Goal: Task Accomplishment & Management: Use online tool/utility

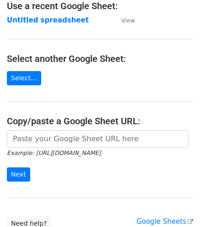
scroll to position [61, 0]
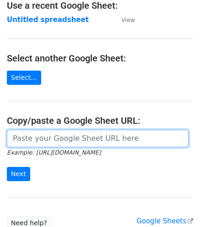
click at [44, 132] on input "url" at bounding box center [98, 138] width 182 height 17
paste input "[URL][DOMAIN_NAME]"
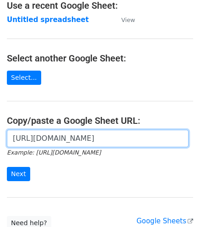
scroll to position [0, 199]
type input "[URL][DOMAIN_NAME]"
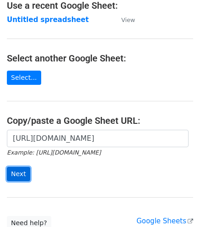
scroll to position [0, 0]
click at [23, 173] on input "Next" at bounding box center [18, 174] width 23 height 14
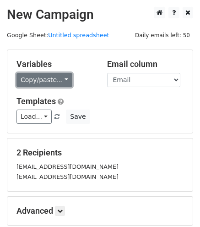
click at [54, 82] on link "Copy/paste..." at bounding box center [44, 80] width 56 height 14
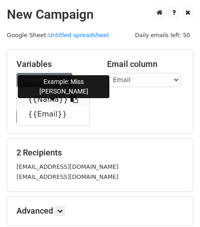
click at [71, 102] on icon at bounding box center [74, 98] width 7 height 7
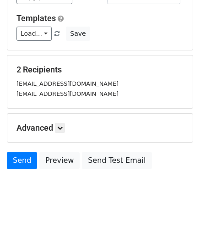
scroll to position [101, 0]
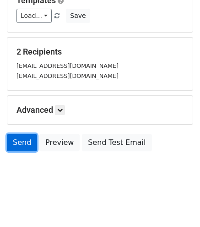
click at [24, 145] on link "Send" at bounding box center [22, 142] width 30 height 17
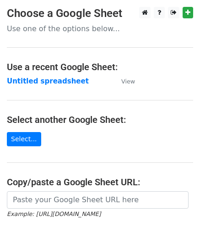
scroll to position [116, 0]
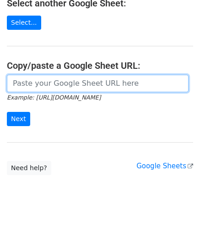
click at [45, 89] on input "url" at bounding box center [98, 83] width 182 height 17
paste input "[URL][DOMAIN_NAME]"
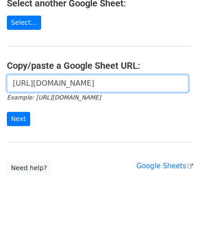
scroll to position [0, 199]
type input "https://docs.google.com/spreadsheets/d/1uQvir3vgDKcI_c-vr8g6ndcGLyR4koZdyWYYpDK…"
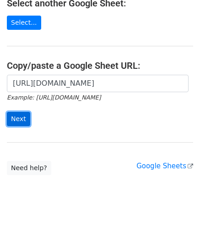
click at [17, 121] on input "Next" at bounding box center [18, 119] width 23 height 14
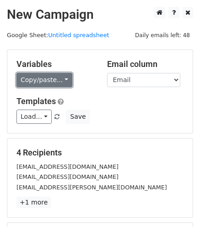
click at [52, 78] on link "Copy/paste..." at bounding box center [44, 80] width 56 height 14
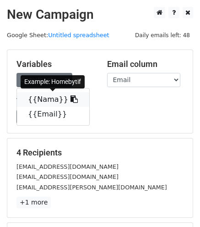
click at [47, 101] on link "{{Nama}}" at bounding box center [53, 99] width 72 height 15
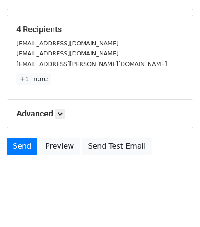
scroll to position [127, 0]
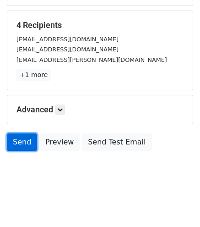
click at [25, 137] on link "Send" at bounding box center [22, 141] width 30 height 17
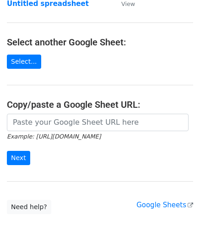
scroll to position [79, 0]
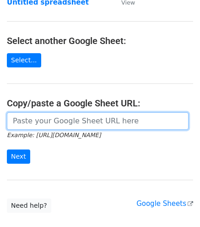
click at [72, 124] on input "url" at bounding box center [98, 120] width 182 height 17
paste input "[URL][DOMAIN_NAME]"
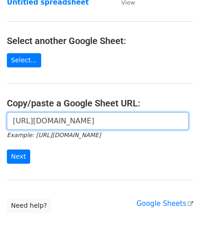
scroll to position [0, 199]
type input "[URL][DOMAIN_NAME]"
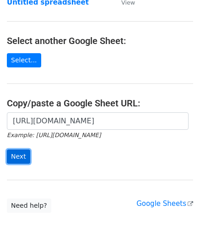
click at [19, 153] on input "Next" at bounding box center [18, 156] width 23 height 14
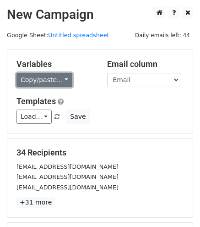
click at [62, 76] on link "Copy/paste..." at bounding box center [44, 80] width 56 height 14
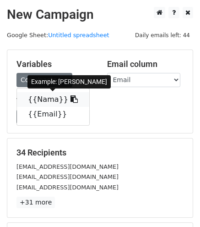
click at [52, 99] on link "{{Nama}}" at bounding box center [53, 99] width 72 height 15
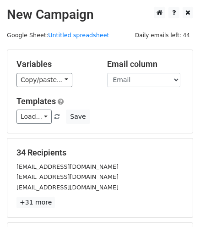
scroll to position [127, 0]
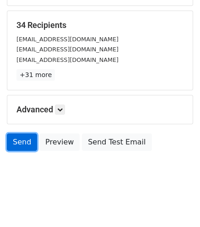
click at [21, 146] on link "Send" at bounding box center [22, 141] width 30 height 17
